Goal: Check status

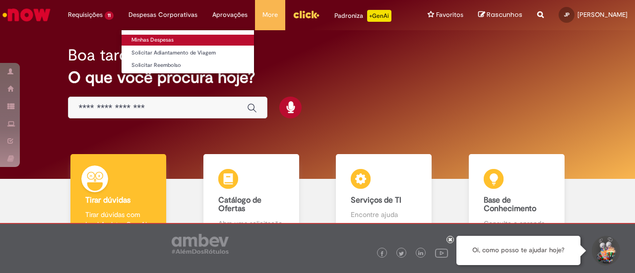
click at [165, 42] on link "Minhas Despesas" at bounding box center [188, 40] width 132 height 11
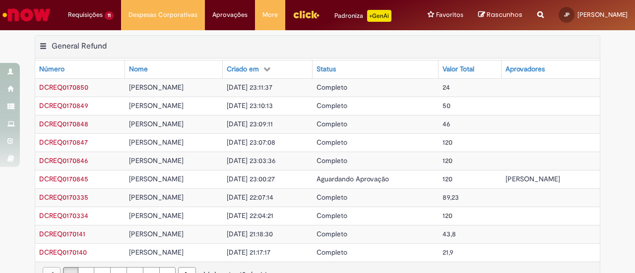
click at [374, 183] on td "Aguardando Aprovação" at bounding box center [376, 179] width 126 height 18
